Goal: Task Accomplishment & Management: Use online tool/utility

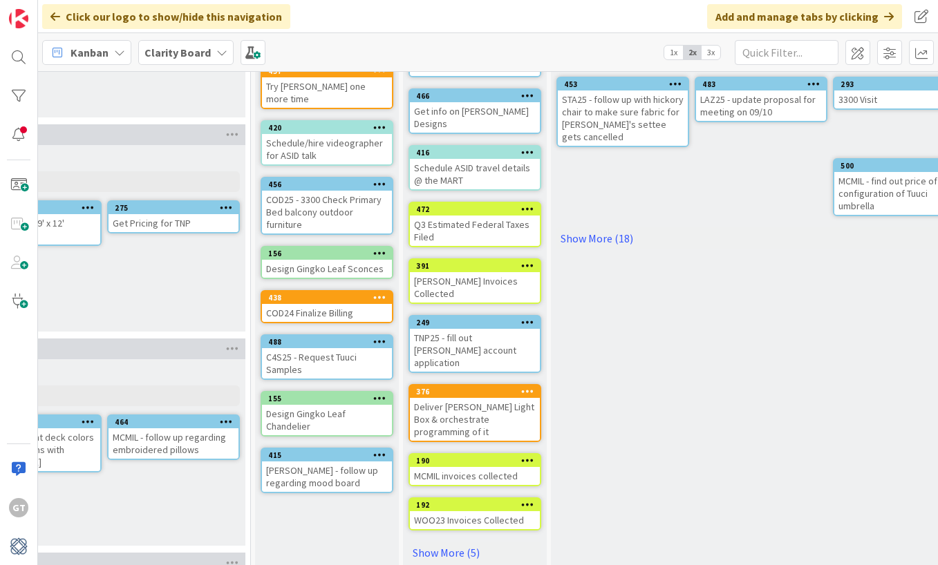
scroll to position [234, 1382]
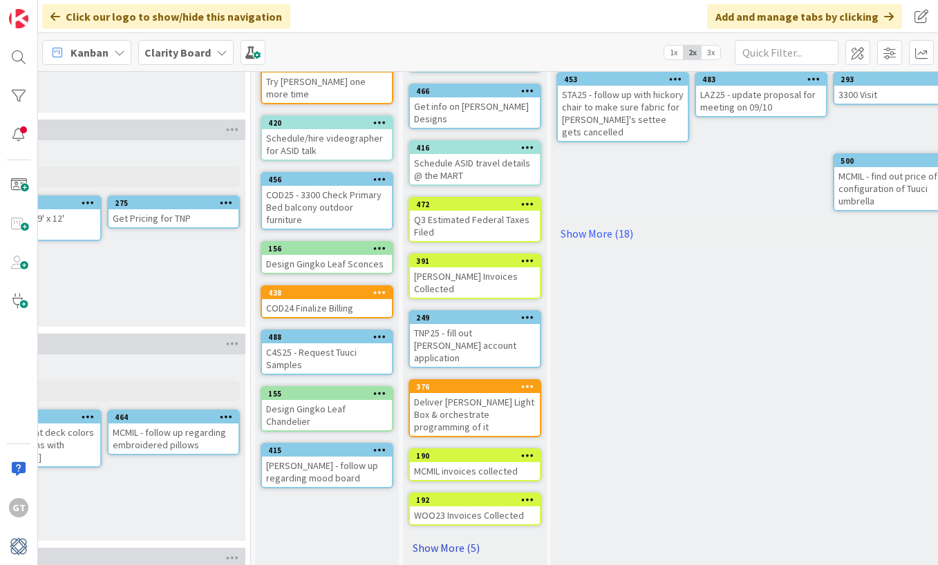
click at [438, 537] on link "Show More (5)" at bounding box center [474, 548] width 133 height 22
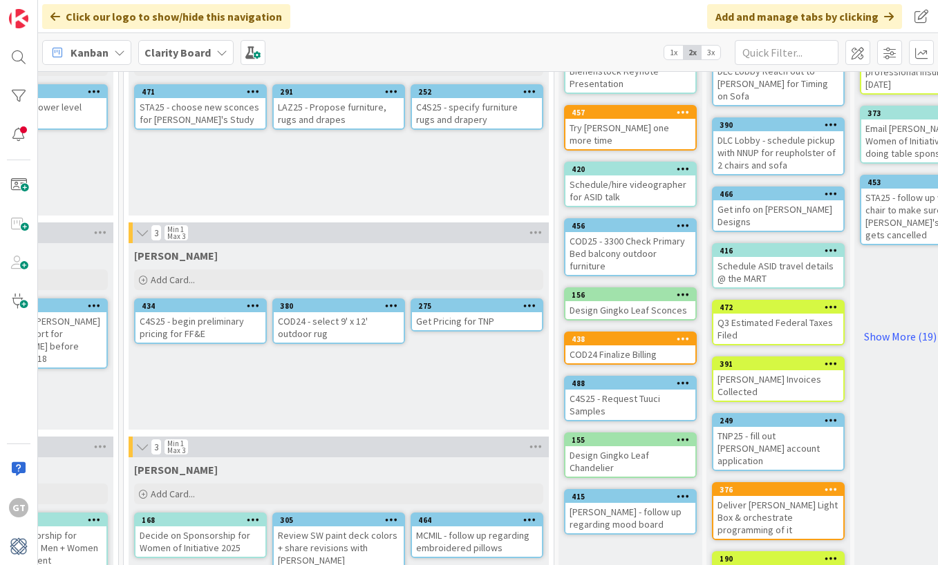
scroll to position [55, 1078]
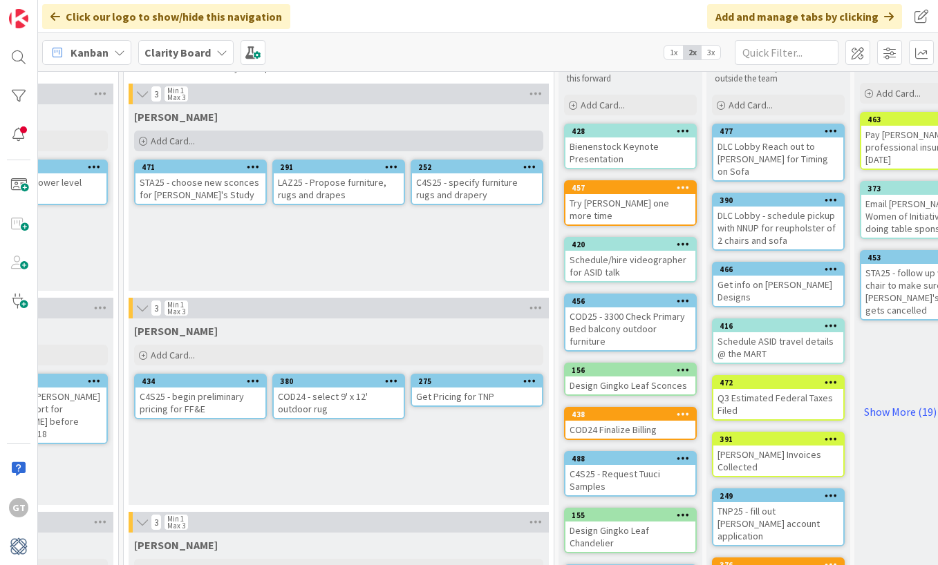
click at [144, 138] on icon at bounding box center [143, 142] width 8 height 8
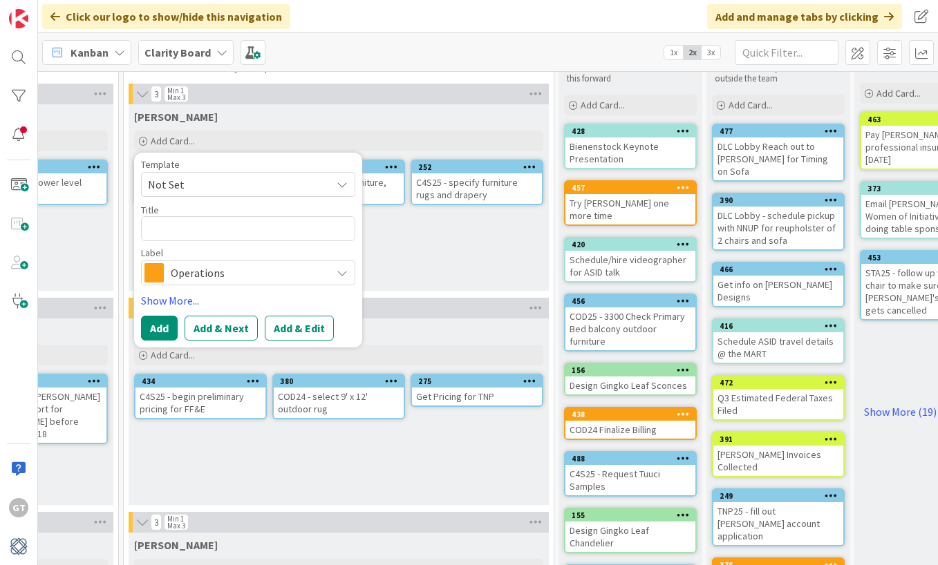
click at [294, 269] on span "Operations" at bounding box center [247, 272] width 153 height 19
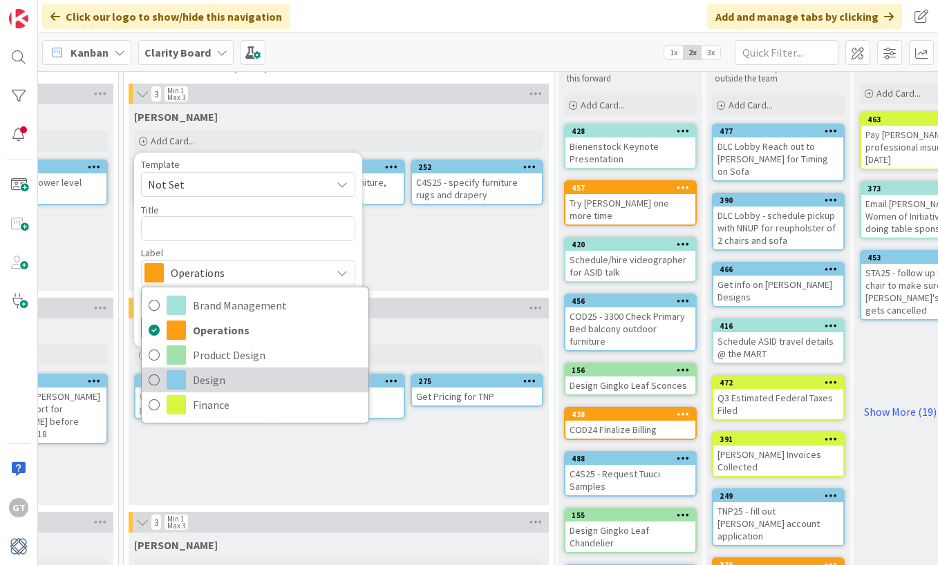
click at [156, 376] on icon at bounding box center [154, 380] width 11 height 21
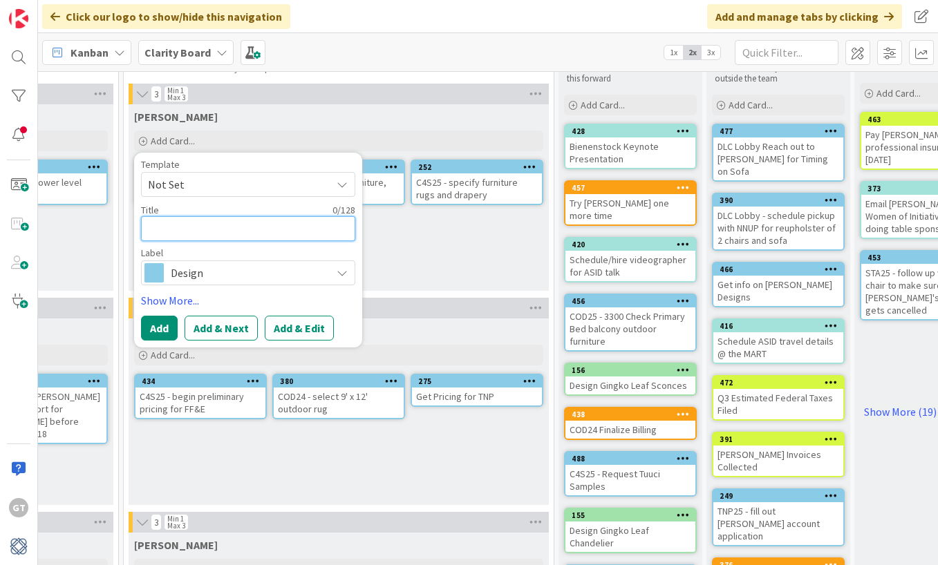
click at [201, 223] on textarea at bounding box center [248, 228] width 214 height 25
type textarea "x"
type textarea "S"
type textarea "x"
type textarea "ST"
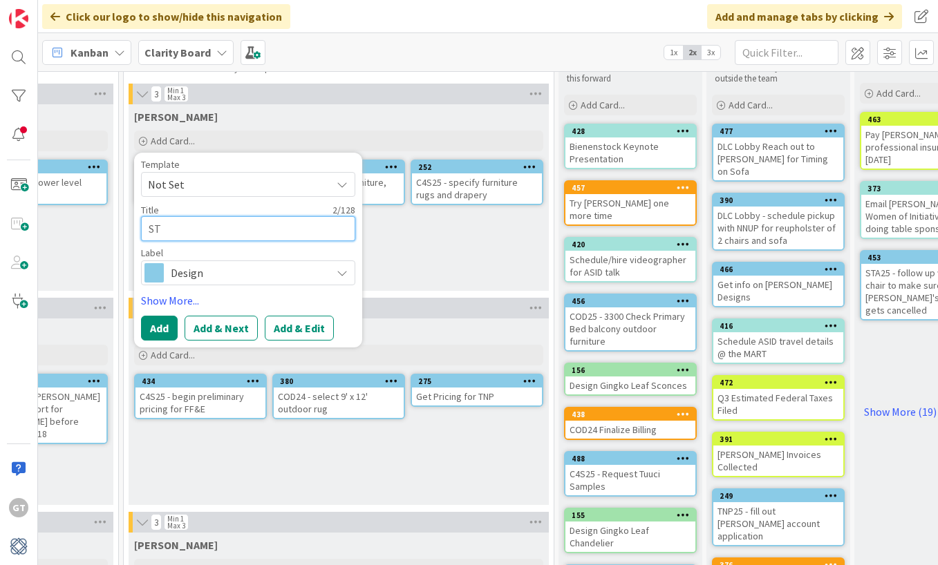
type textarea "x"
type textarea "STA"
type textarea "x"
type textarea "STA2"
type textarea "x"
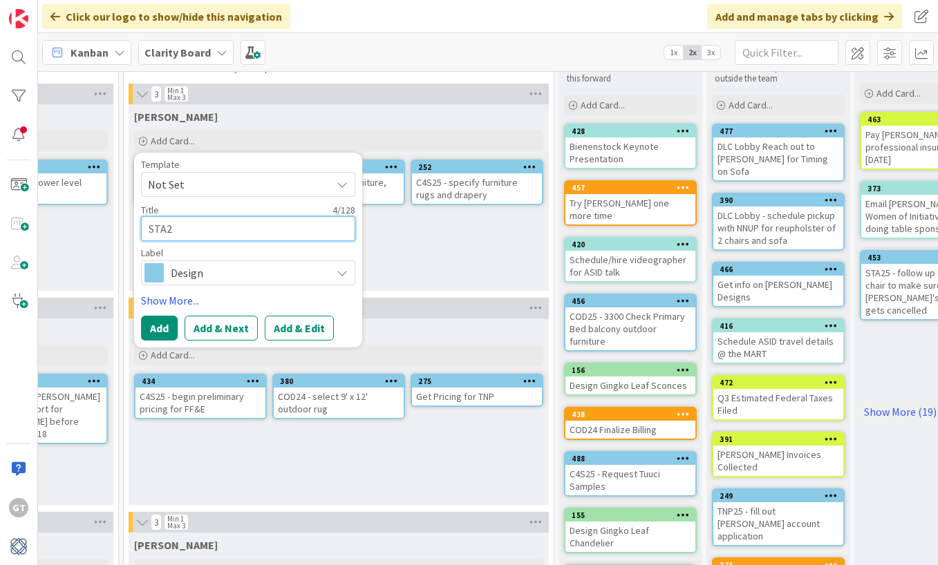
type textarea "STA25"
type textarea "x"
type textarea "STA25"
type textarea "x"
type textarea "STA25 -"
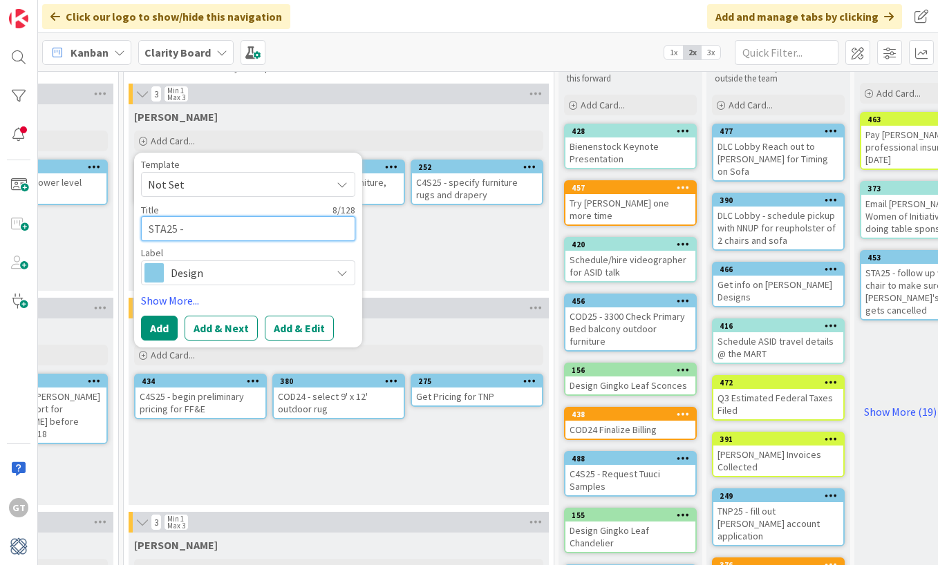
type textarea "x"
type textarea "STA25 -"
type textarea "x"
type textarea "STA25 - E"
type textarea "x"
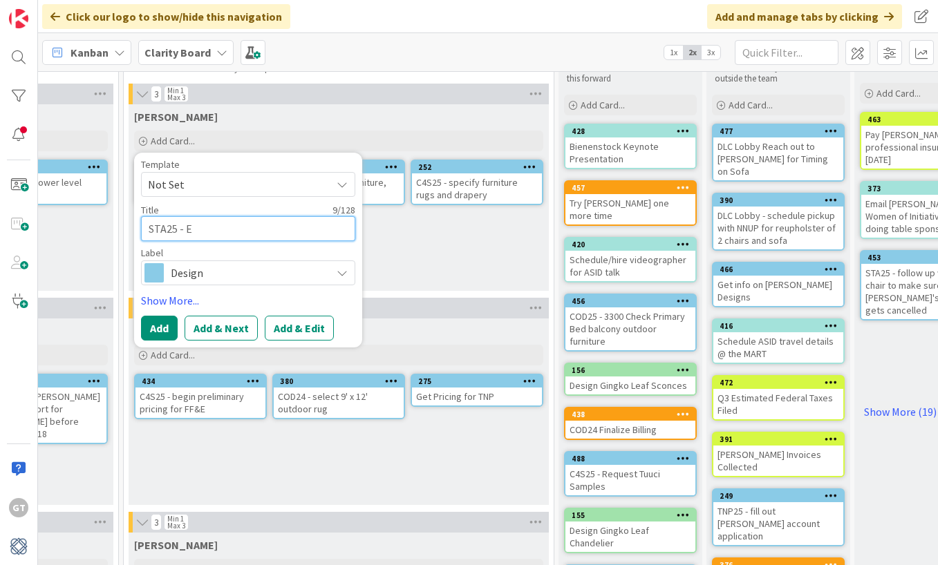
type textarea "STA25 - Em"
type textarea "x"
type textarea "STA25 - Ema"
type textarea "x"
type textarea "STA25 - Emai"
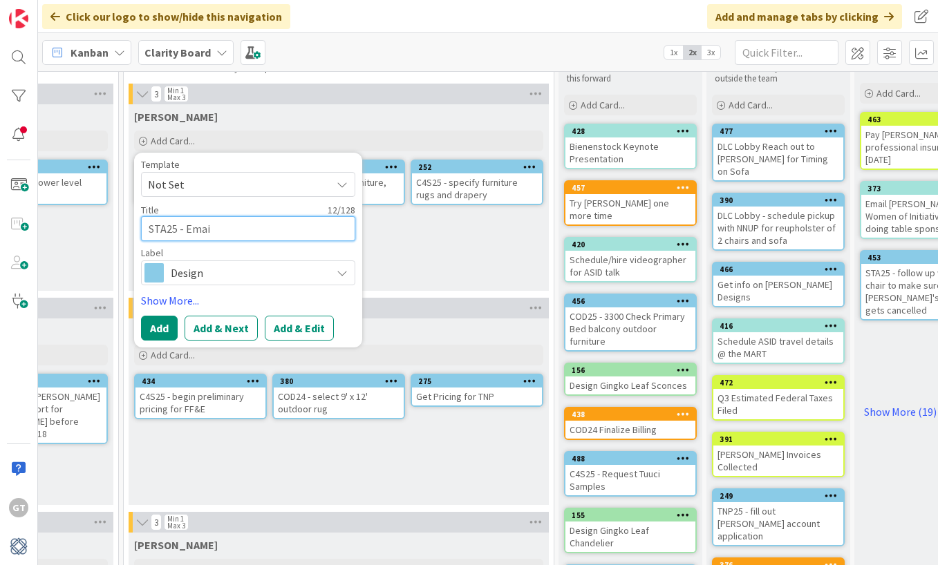
type textarea "x"
type textarea "STA25 - Email"
type textarea "x"
type textarea "STA25 - Email"
type textarea "x"
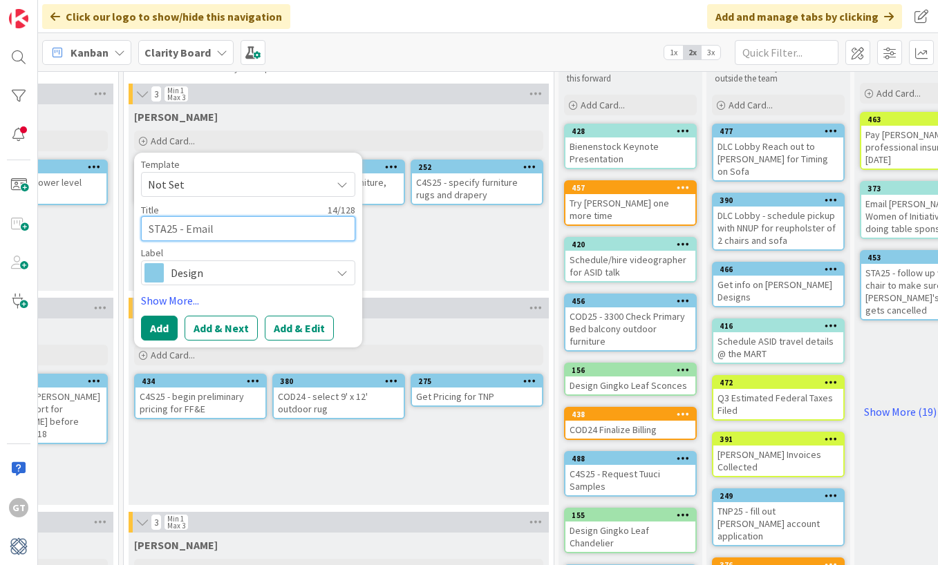
type textarea "STA25 - Email C"
type textarea "x"
type textarea "STA25 - Email Cl"
type textarea "x"
type textarea "STA25 - Email Cli"
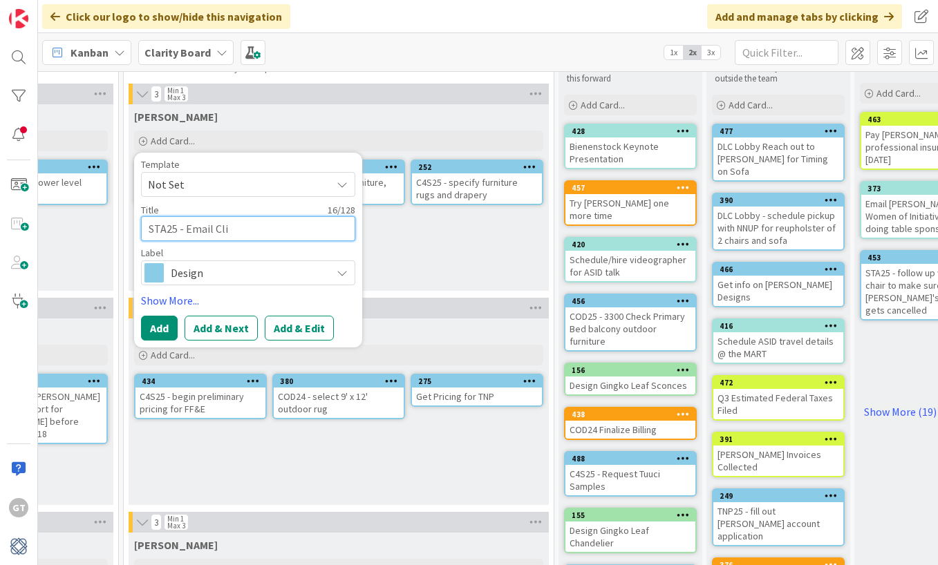
type textarea "x"
type textarea "STA25 - Email Clie"
type textarea "x"
type textarea "STA25 - Email Clien"
type textarea "x"
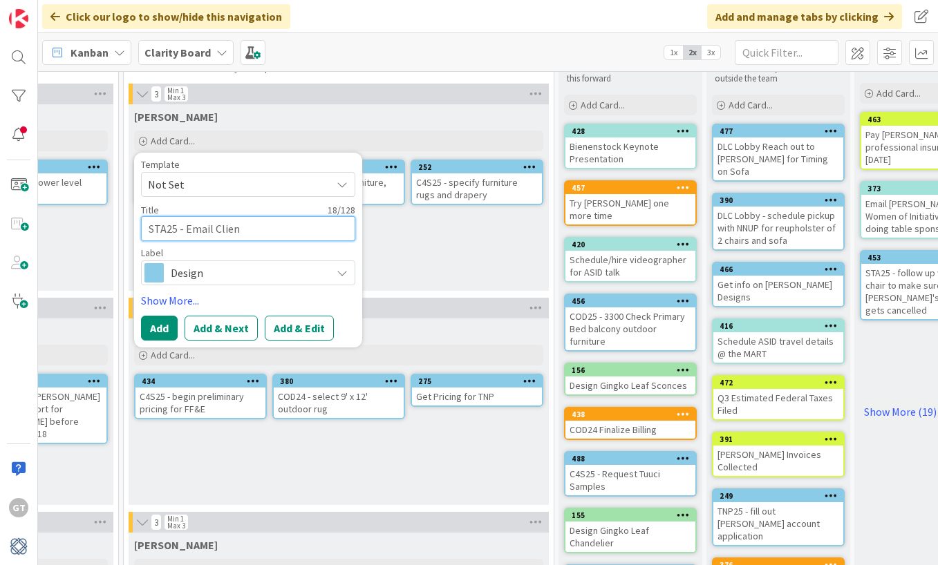
type textarea "STA25 - Email Client"
type textarea "x"
type textarea "STA25 - Email Client"
type textarea "x"
type textarea "STA25 - Email Client u"
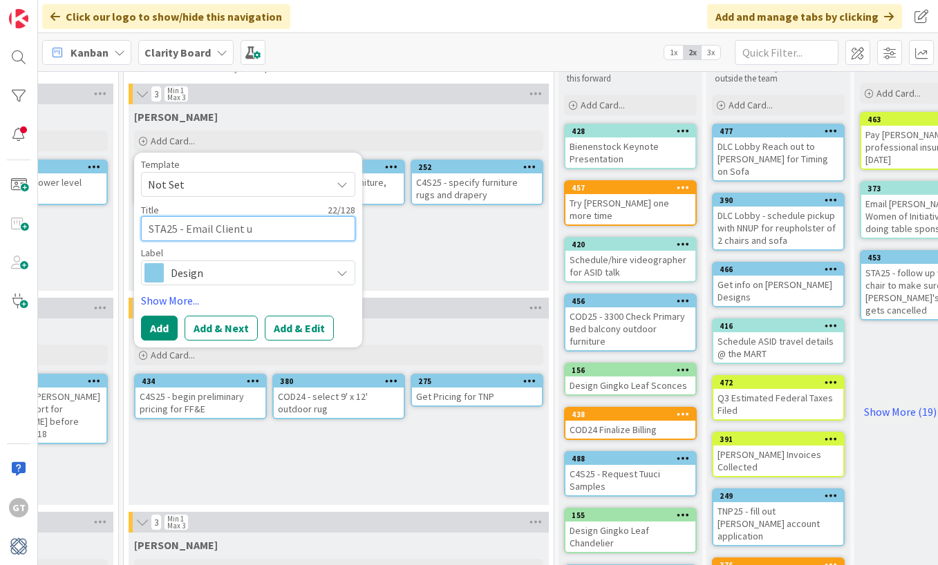
type textarea "x"
type textarea "STA25 - Email Client up"
type textarea "x"
type textarea "STA25 - Email Client upd"
type textarea "x"
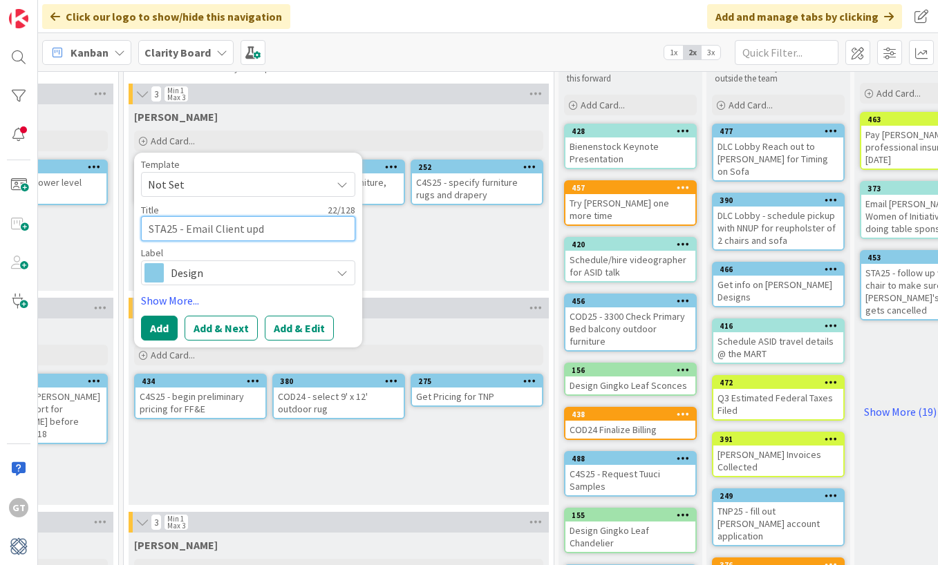
type textarea "STA25 - Email Client upda"
type textarea "x"
type textarea "STA25 - Email Client updat"
type textarea "x"
type textarea "STA25 - Email Client update"
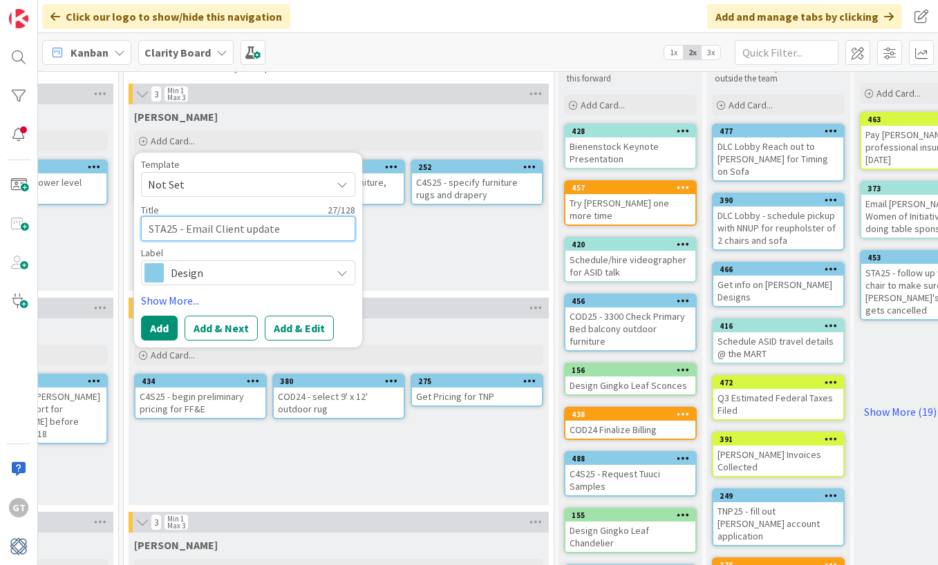
type textarea "x"
type textarea "STA25 - Email Client update"
click at [161, 324] on button "Add" at bounding box center [159, 328] width 37 height 25
type textarea "x"
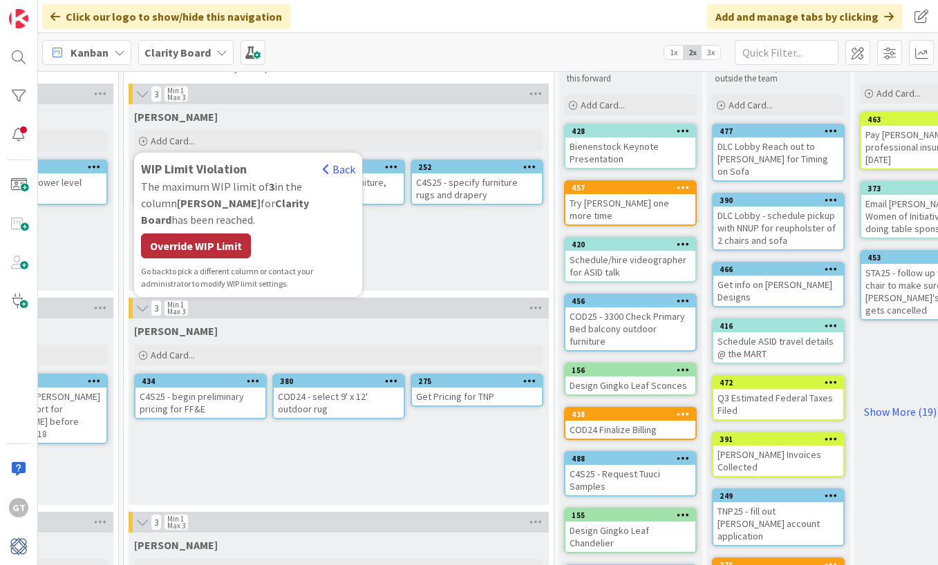
click at [213, 234] on div "Override WIP Limit" at bounding box center [196, 246] width 110 height 25
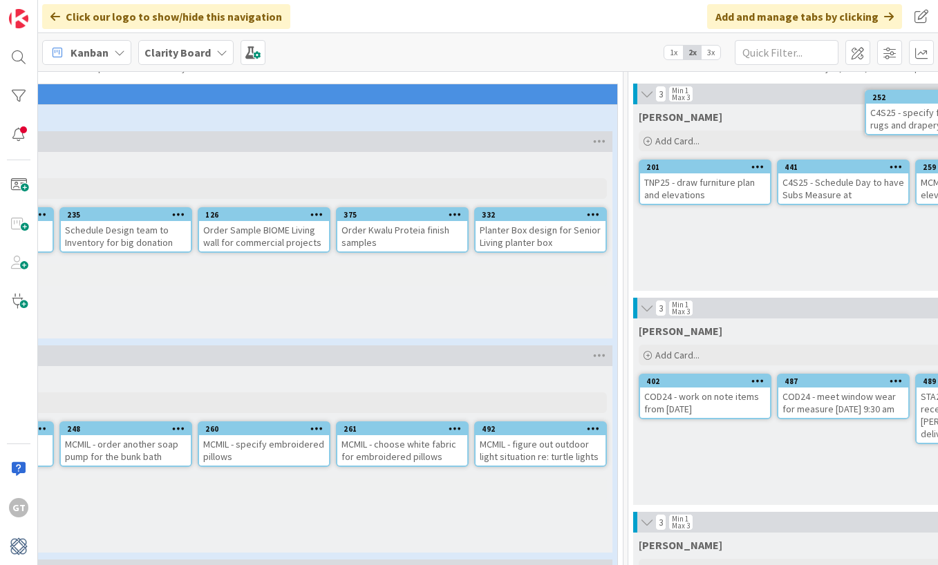
scroll to position [0, 249]
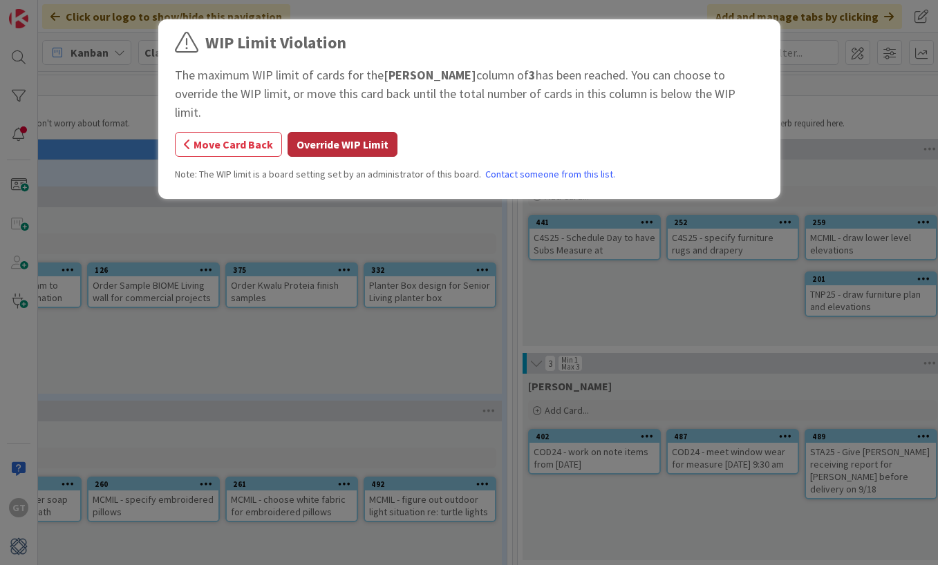
click at [302, 132] on button "Override WIP Limit" at bounding box center [343, 144] width 110 height 25
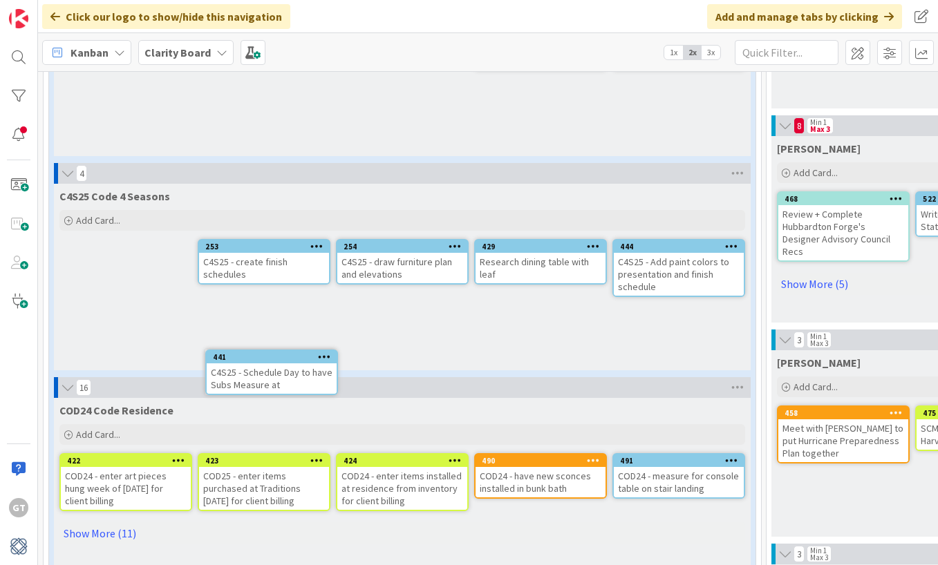
scroll to position [670, 0]
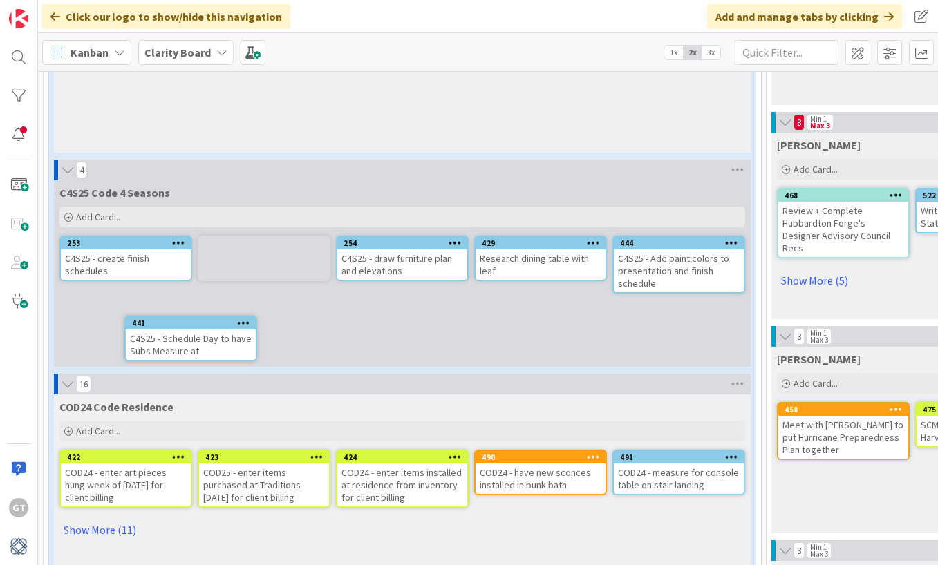
drag, startPoint x: 538, startPoint y: 227, endPoint x: 509, endPoint y: 239, distance: 31.3
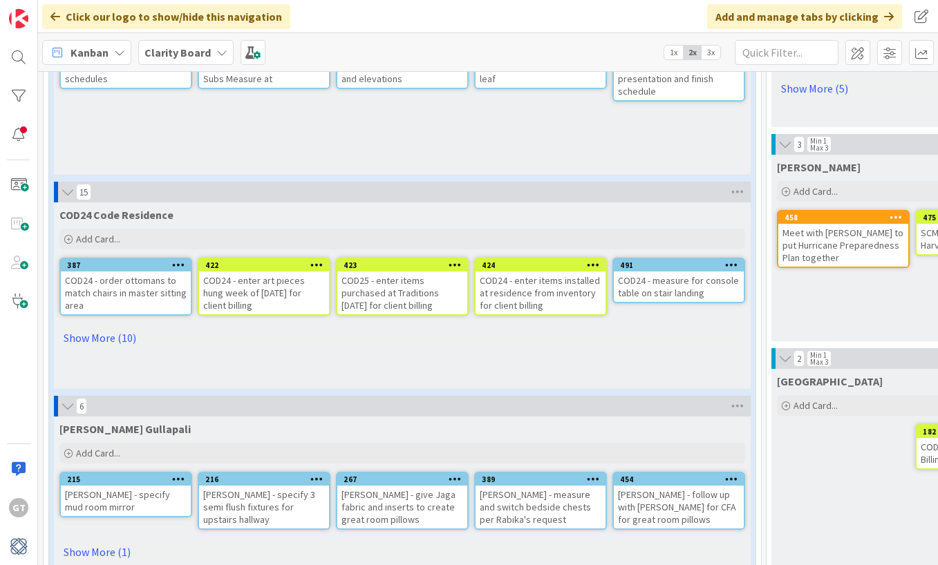
scroll to position [863, 0]
click at [88, 337] on link "Show More (10)" at bounding box center [402, 337] width 686 height 22
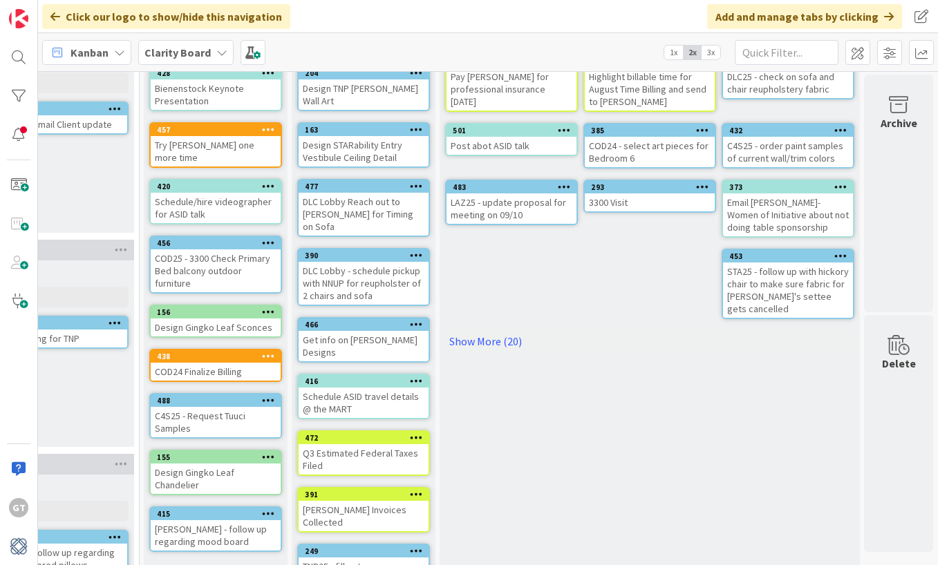
scroll to position [113, 1493]
click at [475, 330] on link "Show More (20)" at bounding box center [649, 341] width 409 height 22
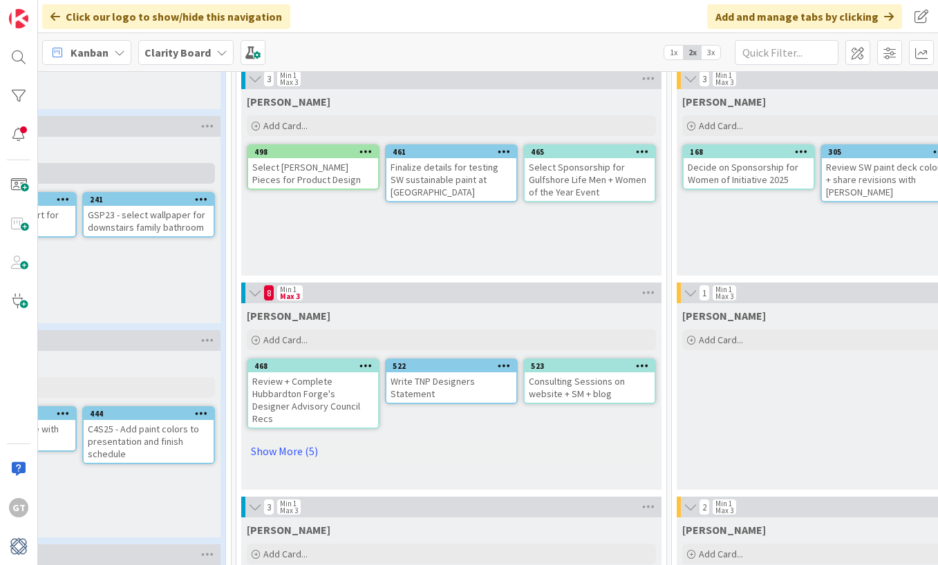
scroll to position [499, 538]
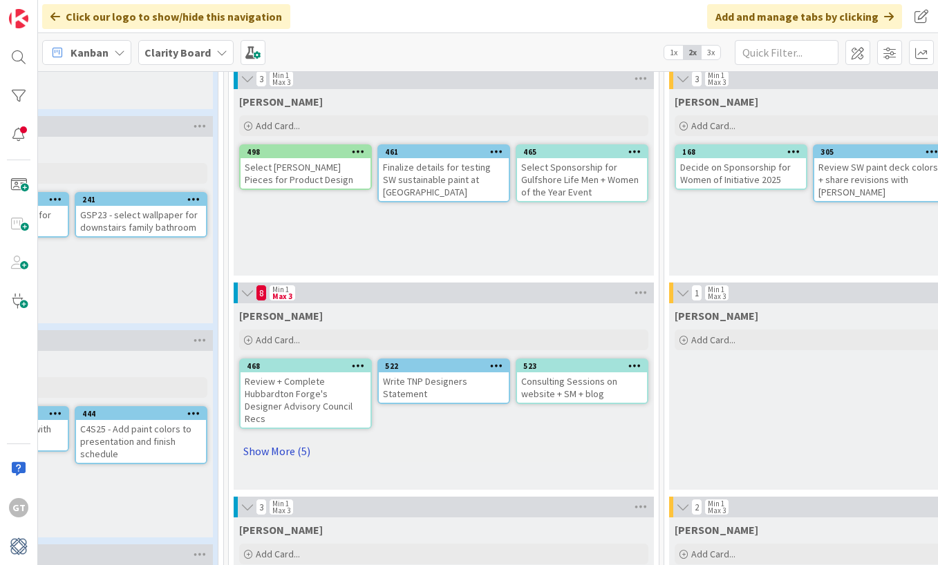
click at [275, 440] on link "Show More (5)" at bounding box center [443, 451] width 409 height 22
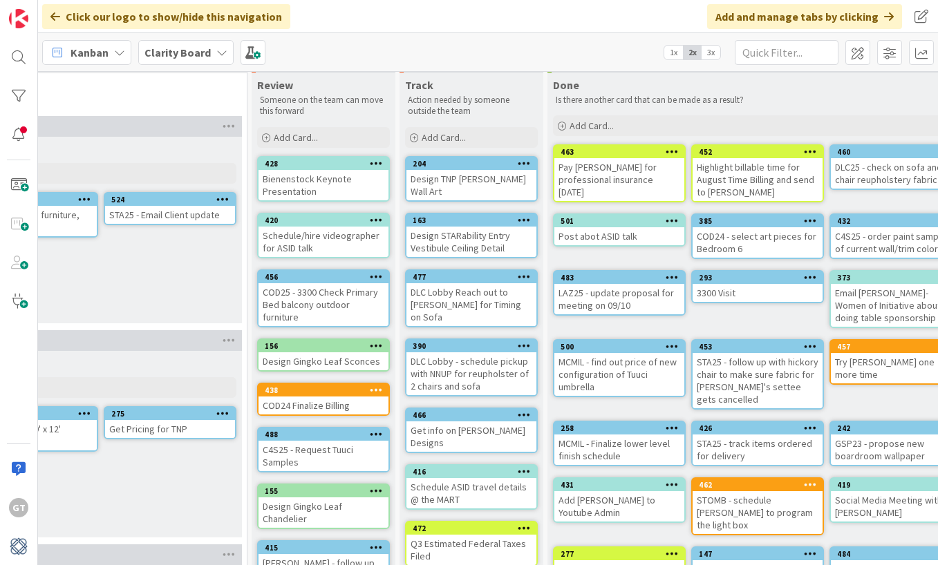
scroll to position [25, 1385]
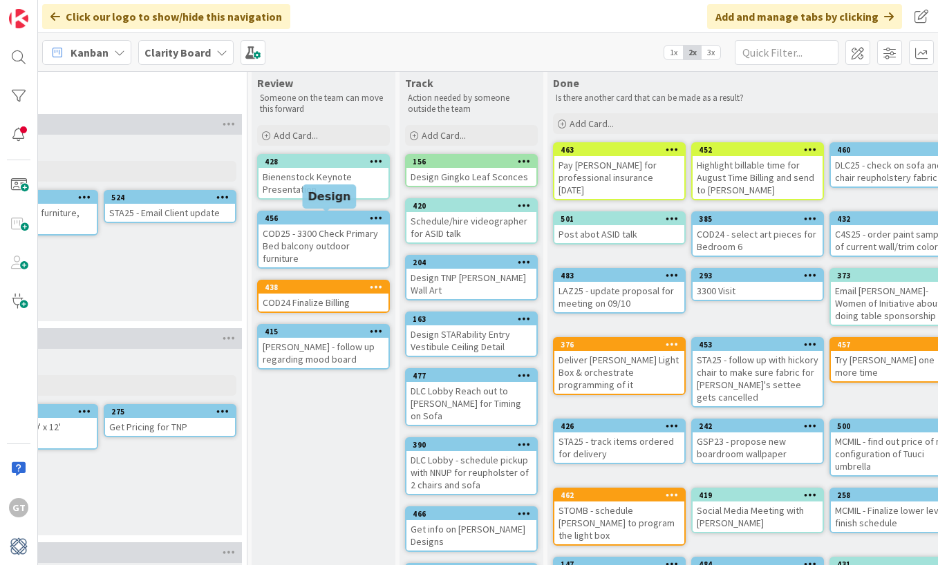
click at [326, 220] on div "456" at bounding box center [327, 219] width 124 height 10
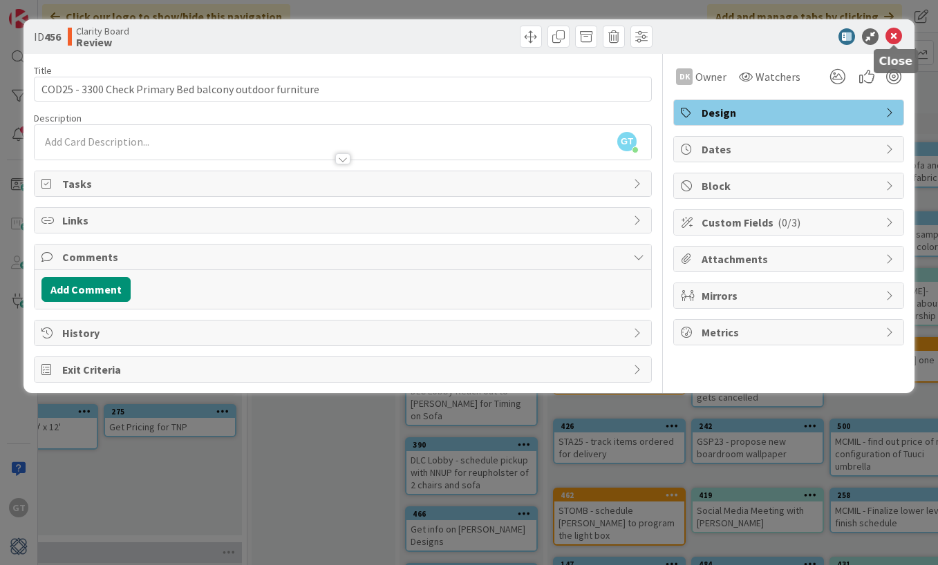
click at [897, 30] on icon at bounding box center [893, 36] width 17 height 17
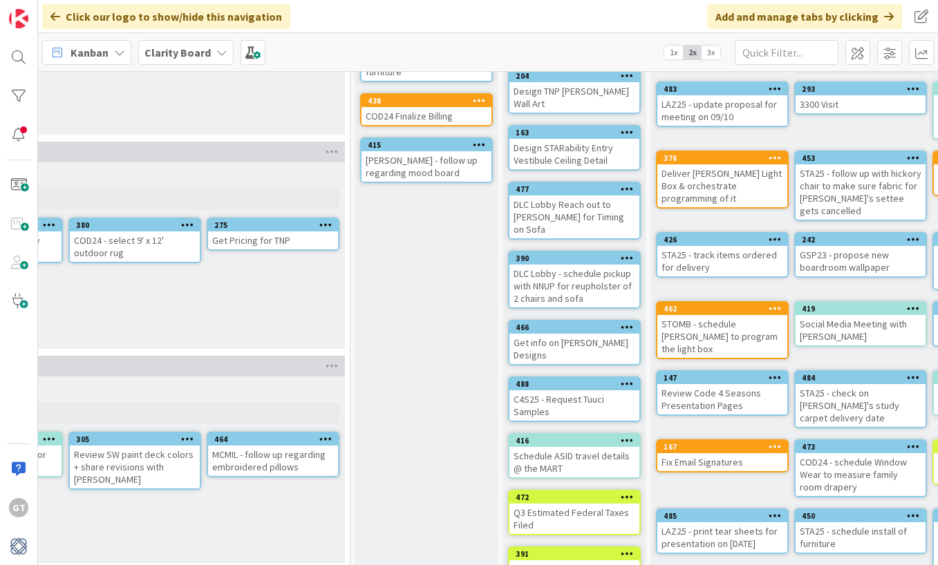
scroll to position [211, 1263]
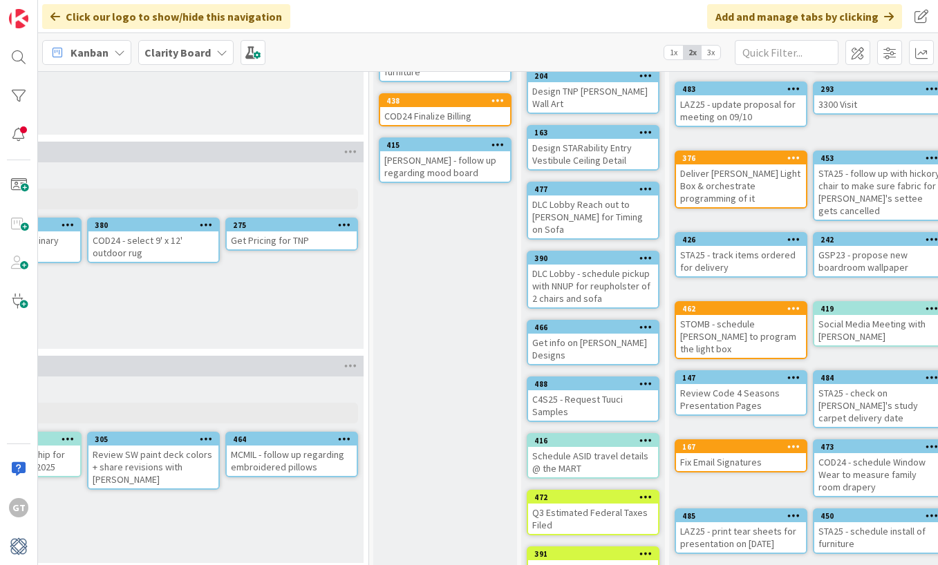
click at [463, 158] on div "[PERSON_NAME] - follow up regarding mood board" at bounding box center [445, 166] width 130 height 30
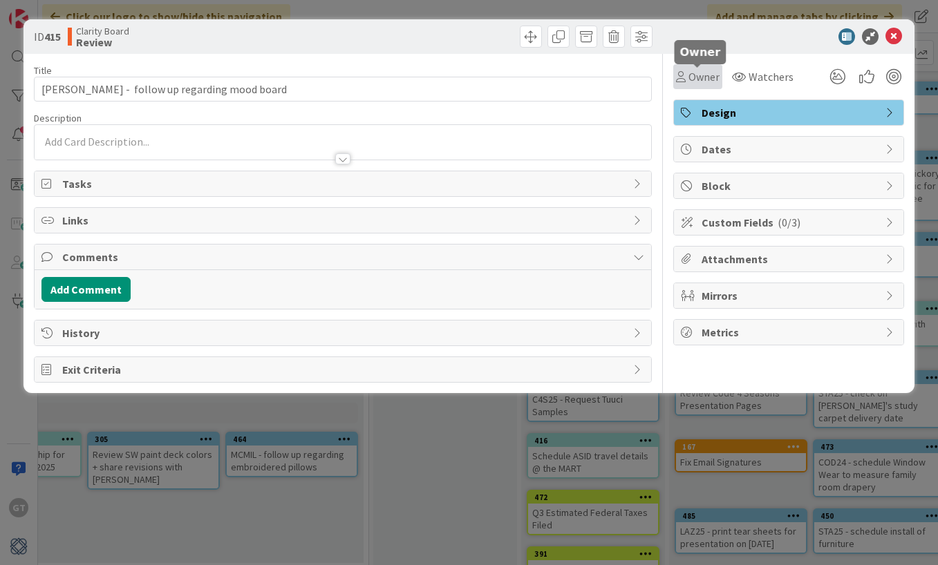
click at [706, 77] on span "Owner" at bounding box center [703, 76] width 31 height 17
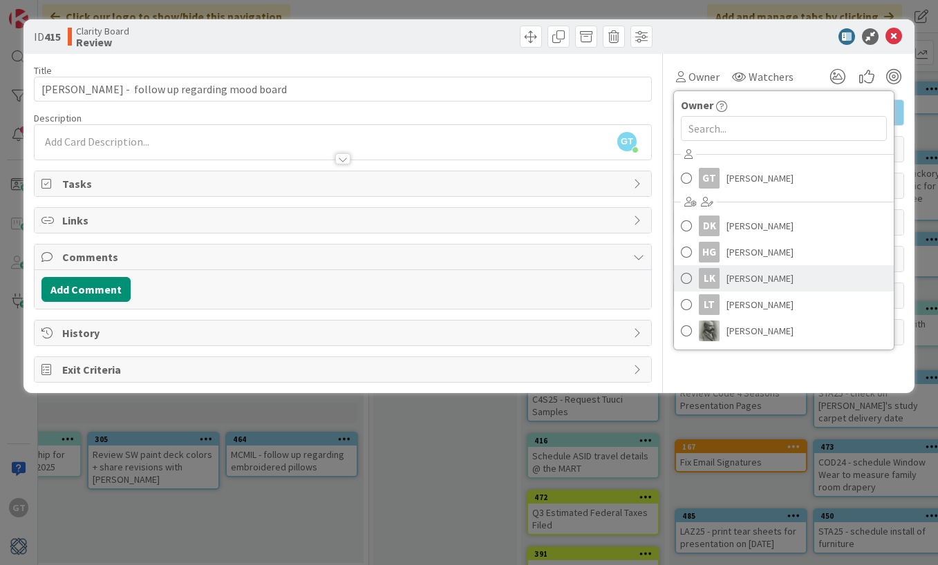
click at [690, 278] on span at bounding box center [686, 278] width 11 height 21
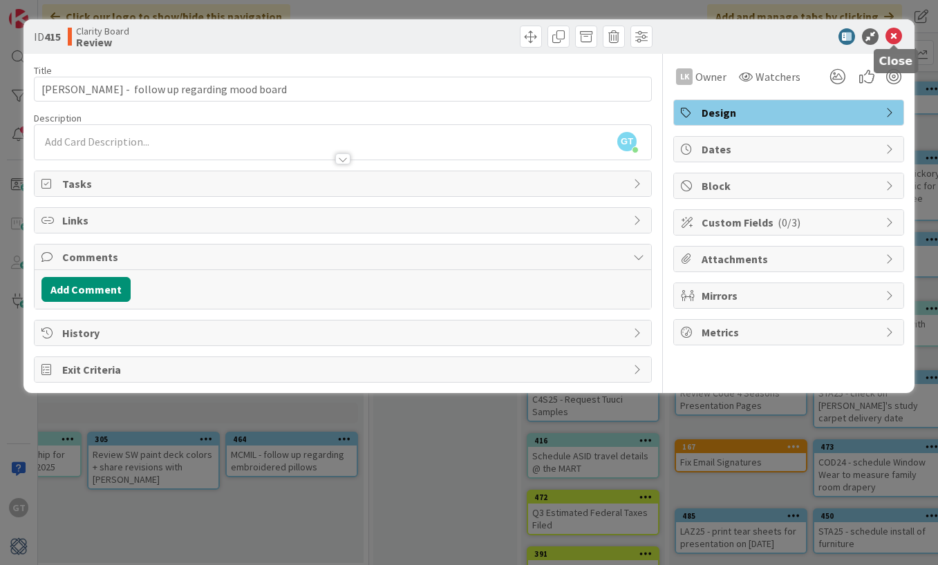
click at [896, 35] on icon at bounding box center [893, 36] width 17 height 17
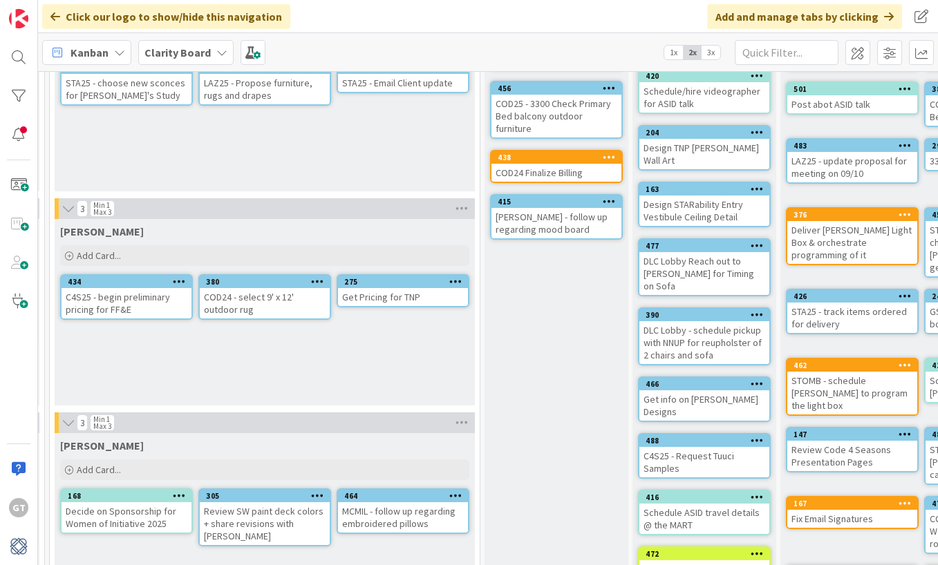
scroll to position [149, 1152]
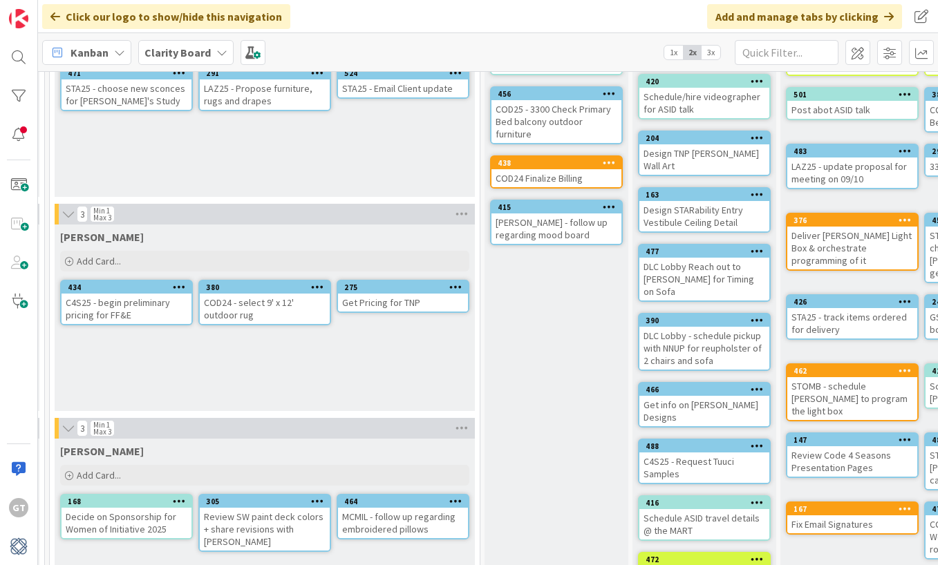
click at [561, 128] on div "COD25 - 3300 Check Primary Bed balcony outdoor furniture" at bounding box center [556, 121] width 130 height 43
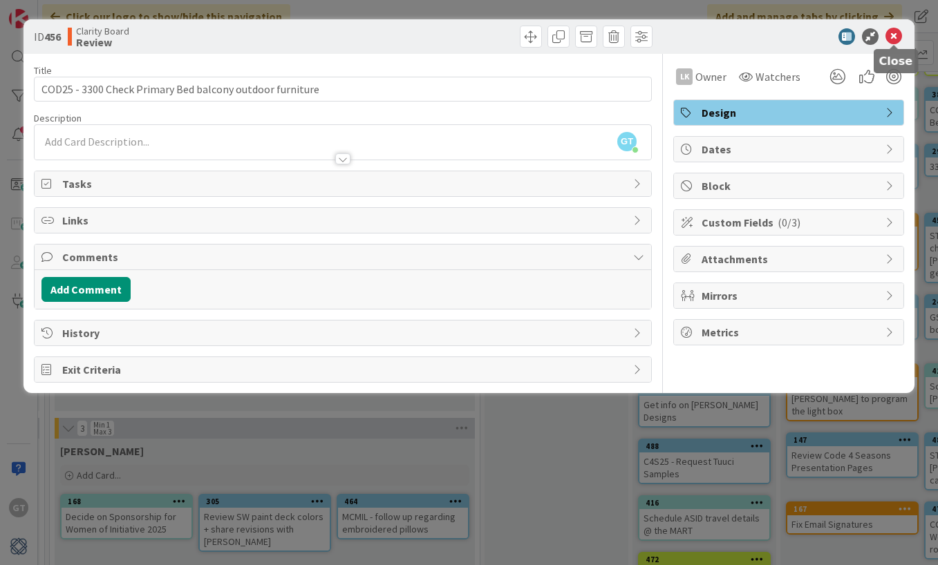
click at [891, 33] on icon at bounding box center [893, 36] width 17 height 17
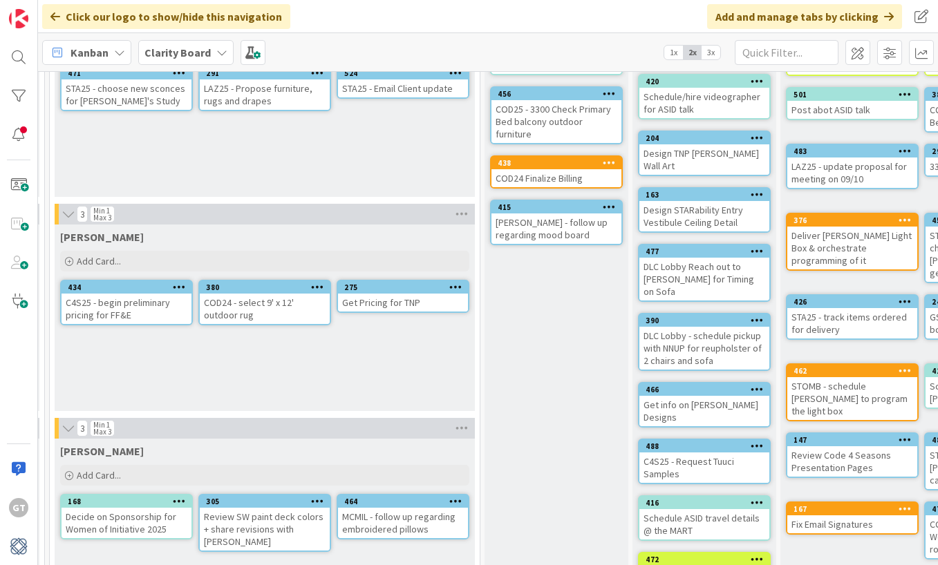
click at [514, 175] on div "COD24 Finalize Billing" at bounding box center [556, 178] width 130 height 18
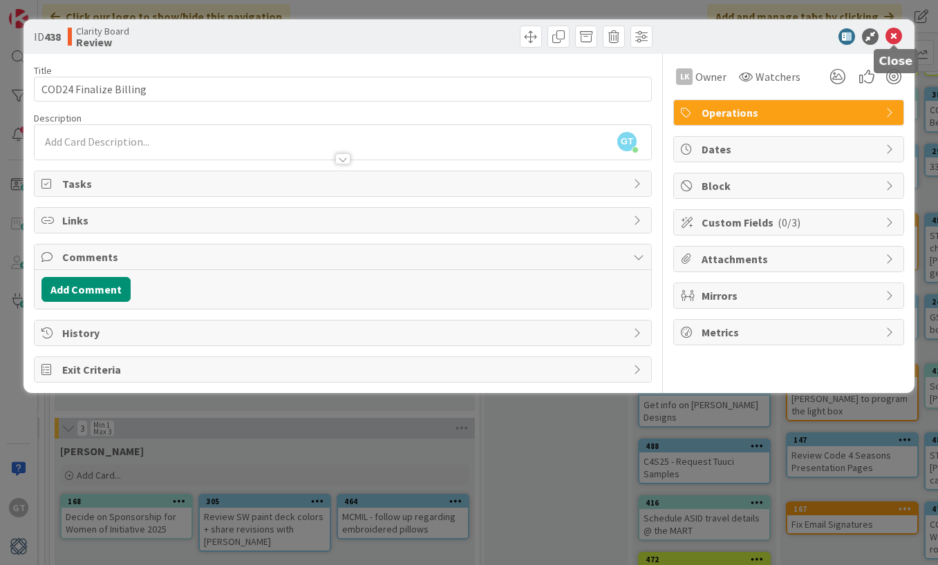
click at [895, 38] on icon at bounding box center [893, 36] width 17 height 17
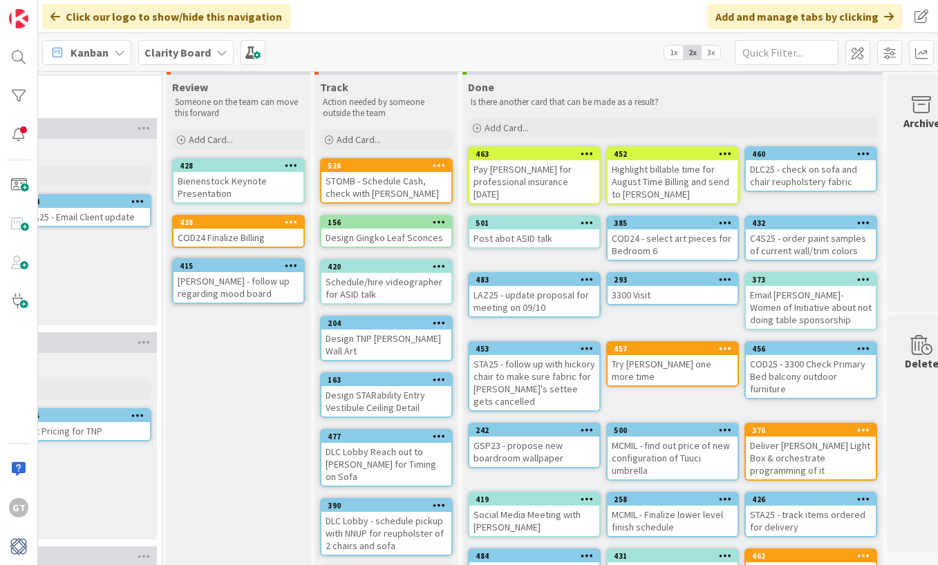
scroll to position [21, 1453]
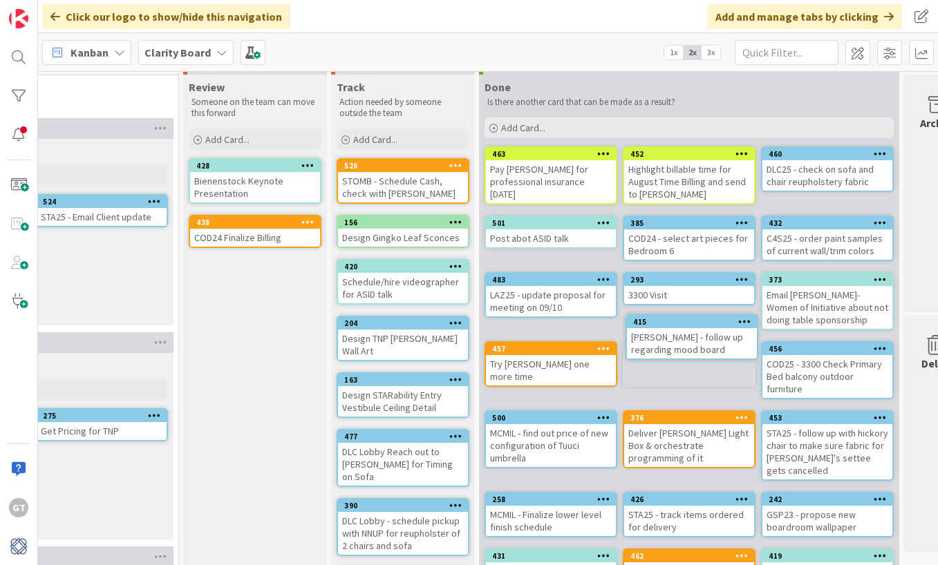
drag, startPoint x: 217, startPoint y: 277, endPoint x: 250, endPoint y: 283, distance: 33.6
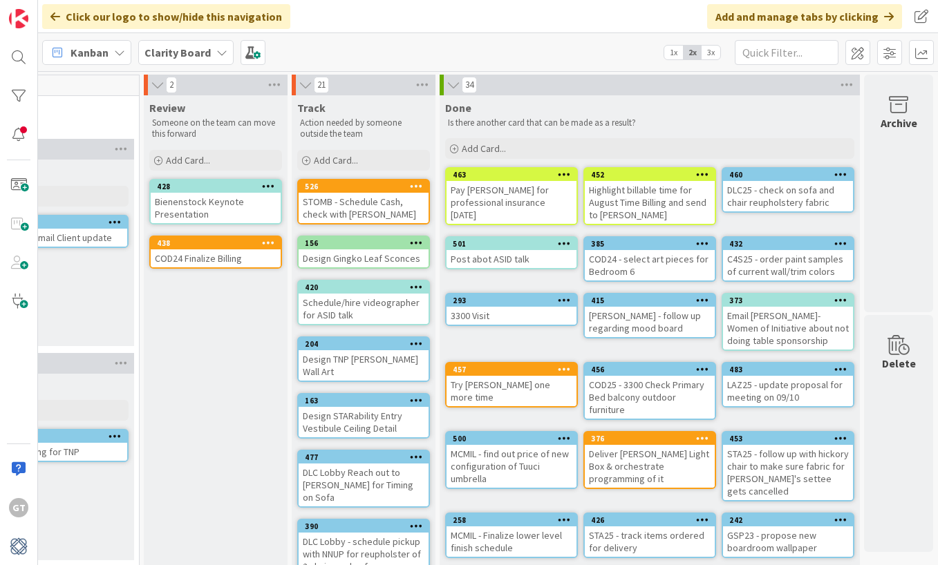
scroll to position [30, 1493]
